Goal: Task Accomplishment & Management: Use online tool/utility

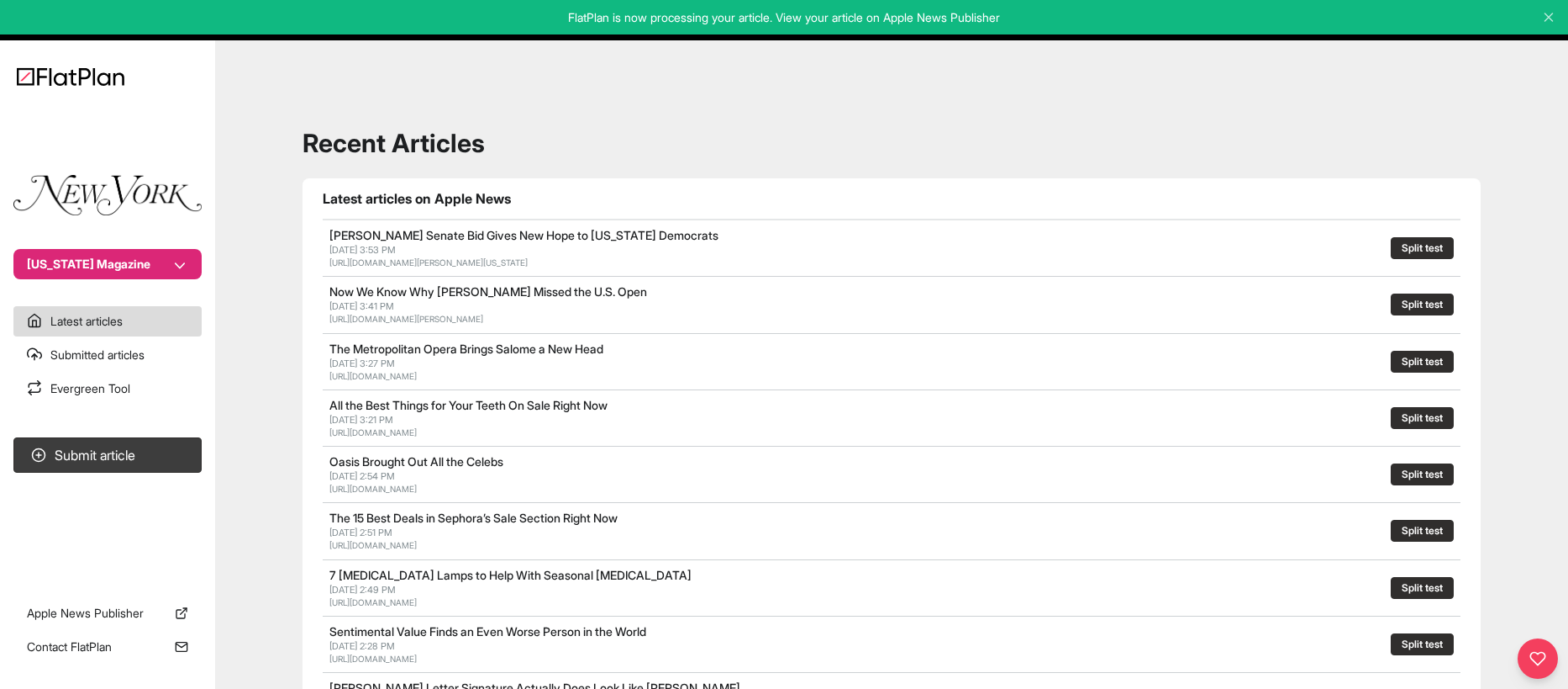
scroll to position [64, 0]
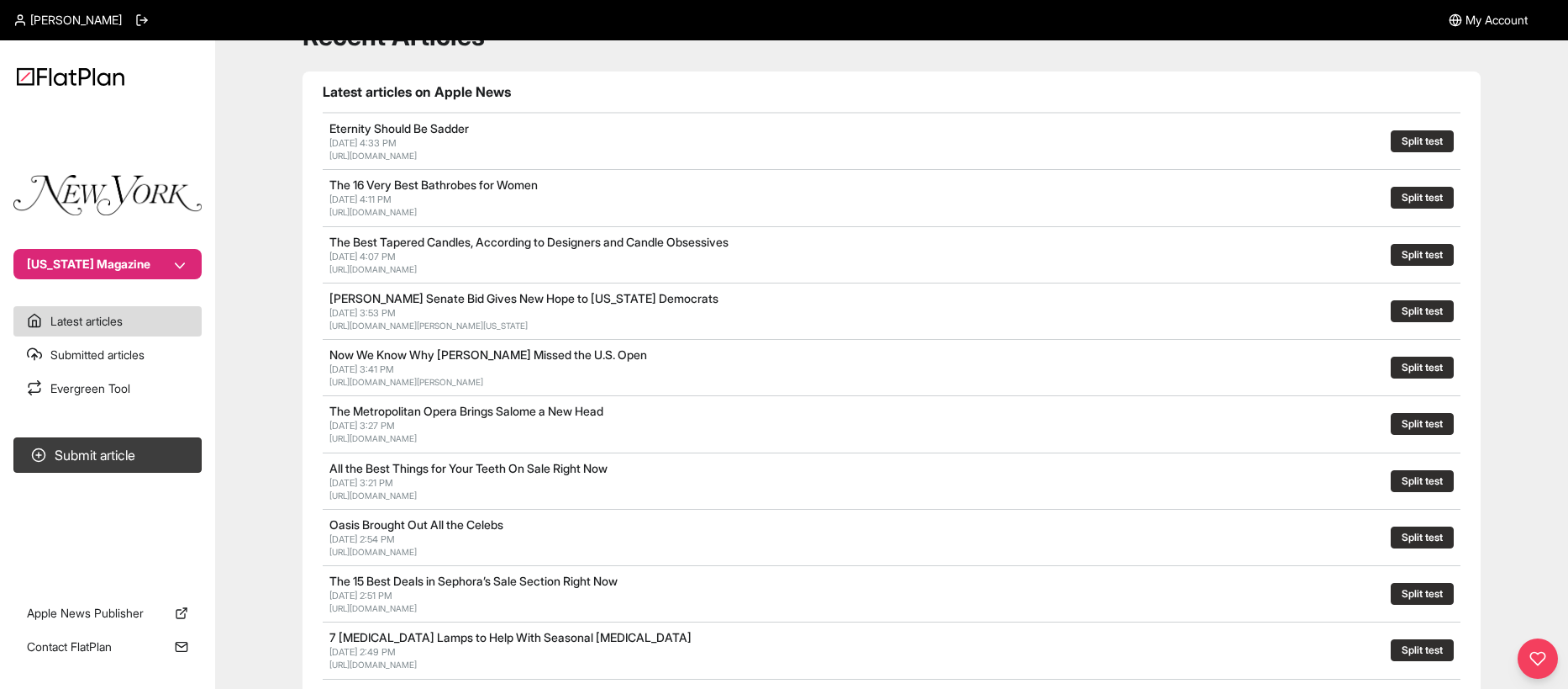
scroll to position [108, 0]
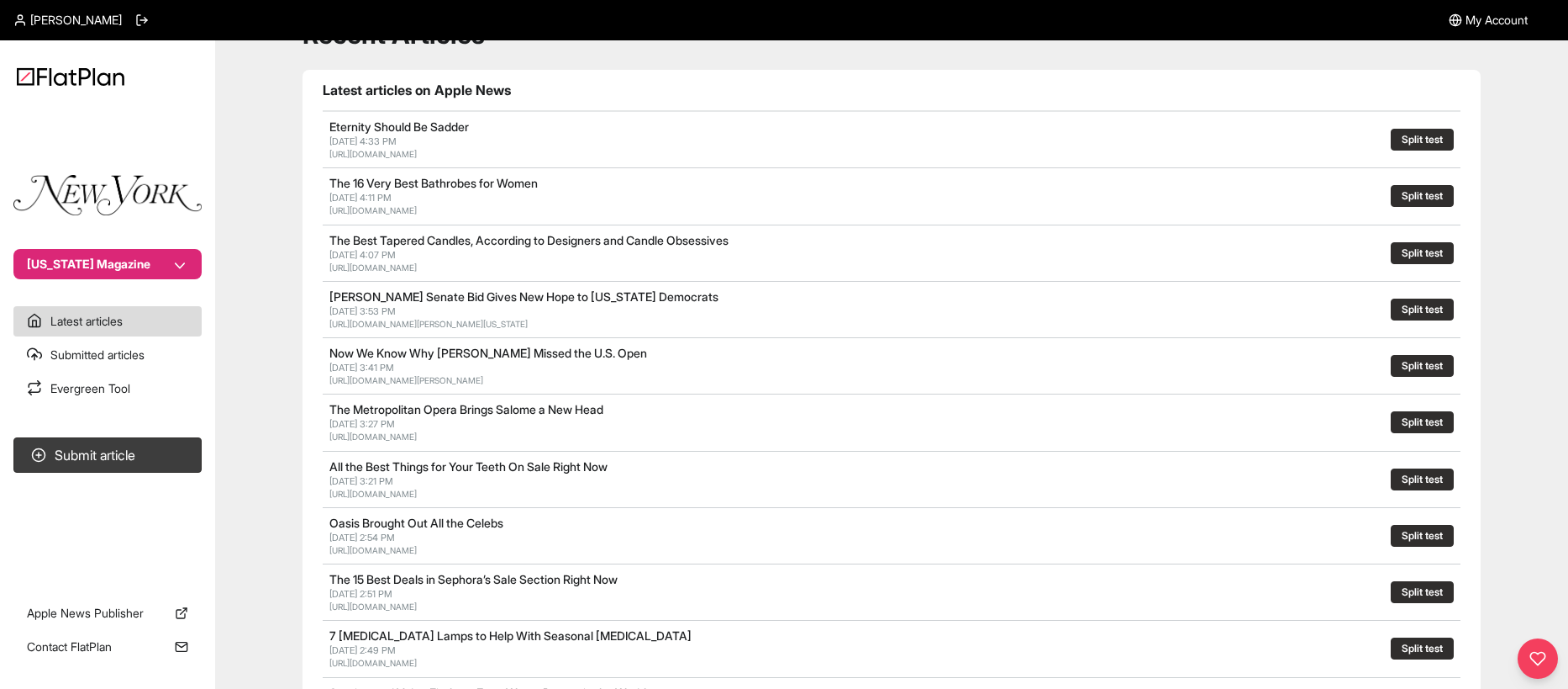
drag, startPoint x: 612, startPoint y: 213, endPoint x: 617, endPoint y: 603, distance: 390.0
click at [308, 210] on section "Latest articles on Apple News Eternity Should Be Sadder [DATE] 4:33 PM [URL][DO…" at bounding box center [892, 666] width 1178 height 1193
copy link "[URL][DOMAIN_NAME]"
drag, startPoint x: 825, startPoint y: 98, endPoint x: 791, endPoint y: 101, distance: 34.1
click at [825, 98] on h1 "Latest articles on Apple News" at bounding box center [891, 90] width 1137 height 20
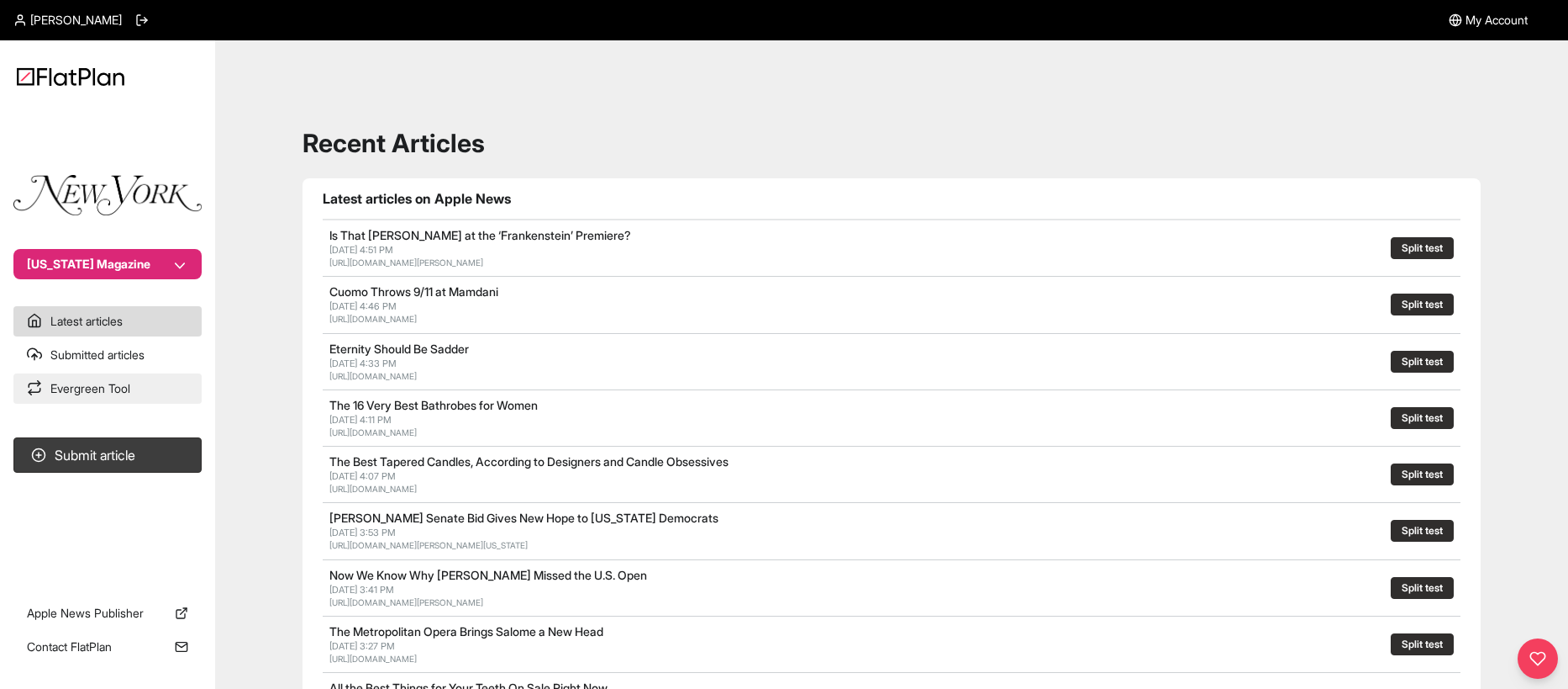
click at [104, 392] on link "Evergreen Tool" at bounding box center [107, 388] width 188 height 31
